Goal: Entertainment & Leisure: Consume media (video, audio)

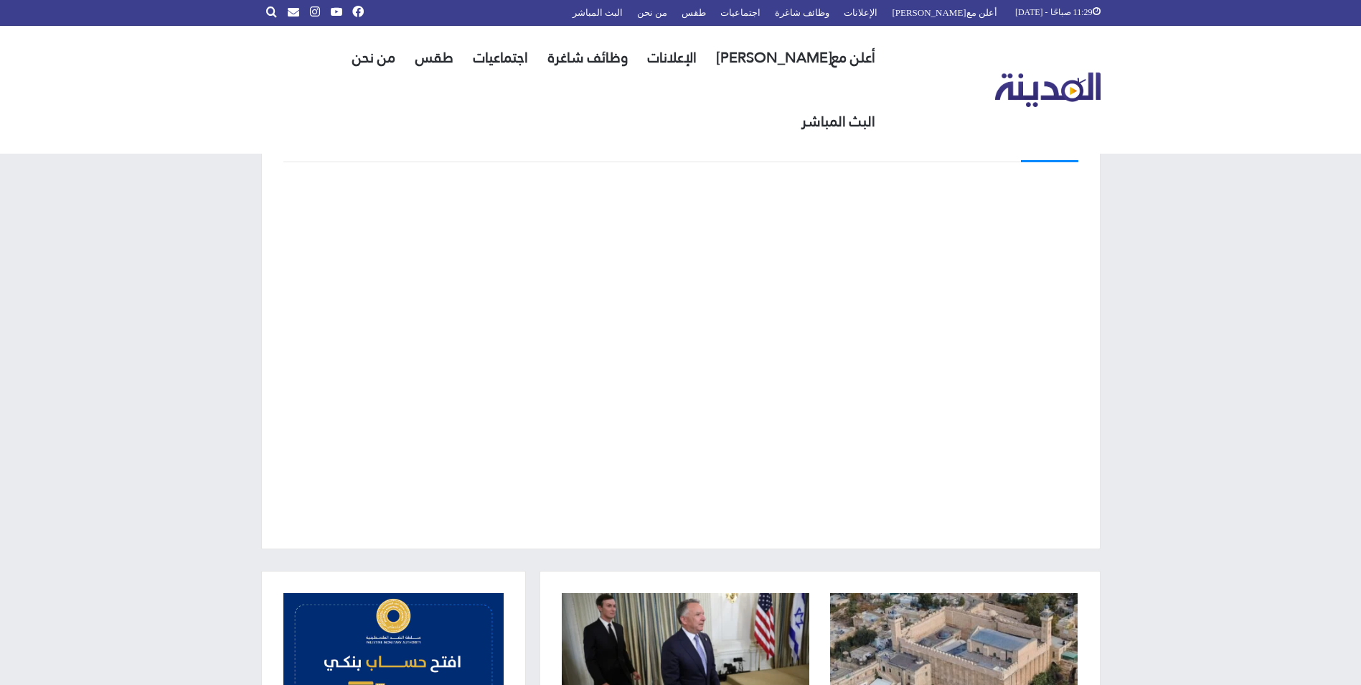
click at [1212, 328] on div "البث المباشر" at bounding box center [680, 330] width 1361 height 481
click at [792, 90] on link "البث المباشر" at bounding box center [839, 122] width 94 height 64
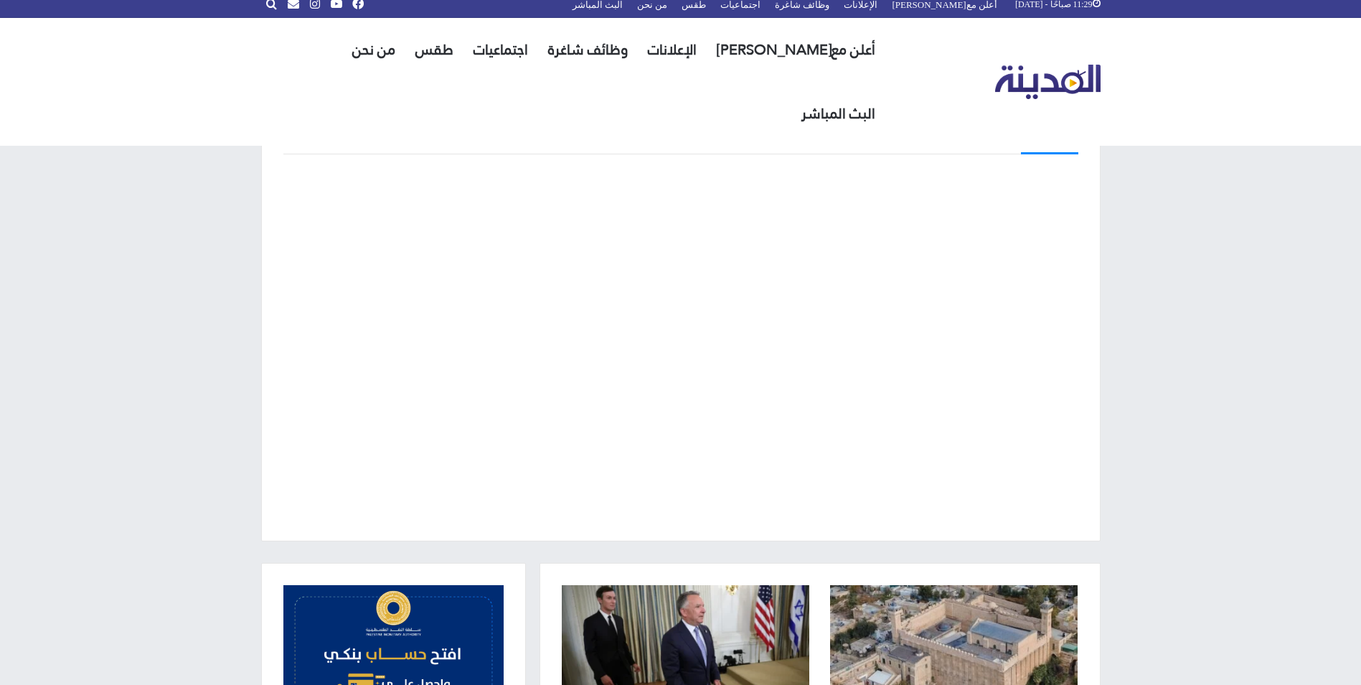
scroll to position [9, 0]
